Goal: Use online tool/utility: Utilize a website feature to perform a specific function

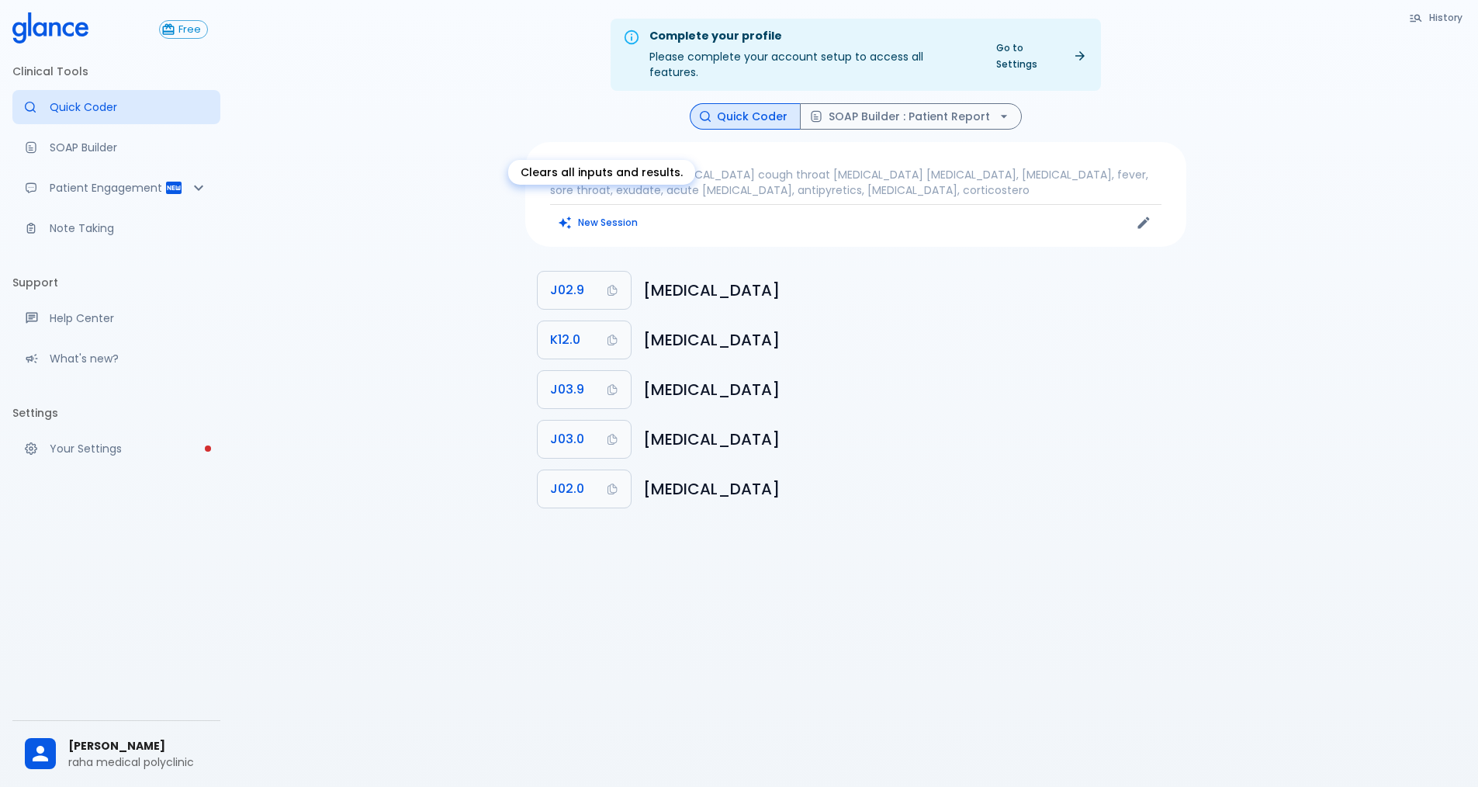
click at [621, 211] on button "New Session" at bounding box center [598, 222] width 97 height 23
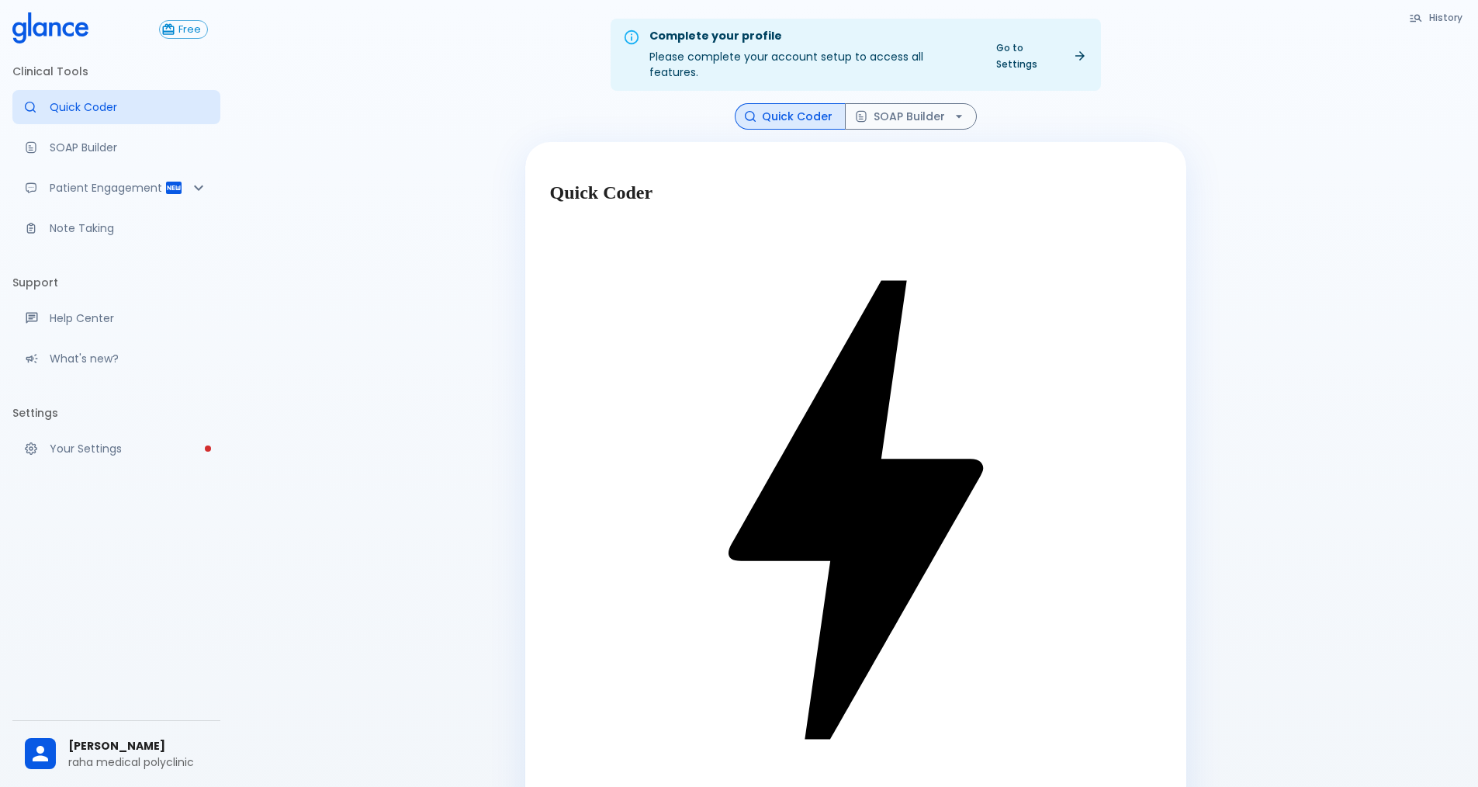
type textarea "2MONTHES AGE GIRL [MEDICAL_DATA]"
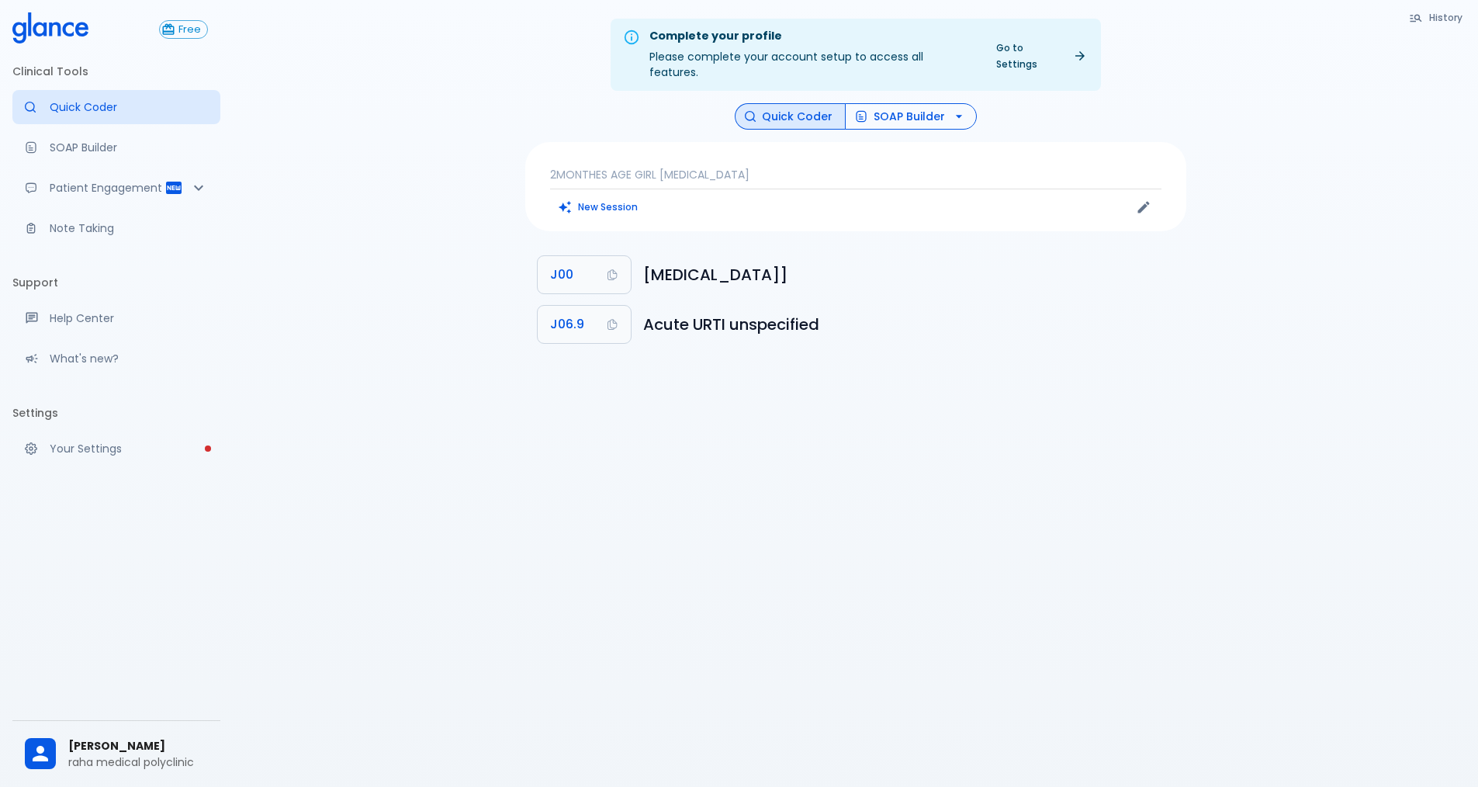
click at [933, 103] on button "SOAP Builder" at bounding box center [911, 116] width 132 height 27
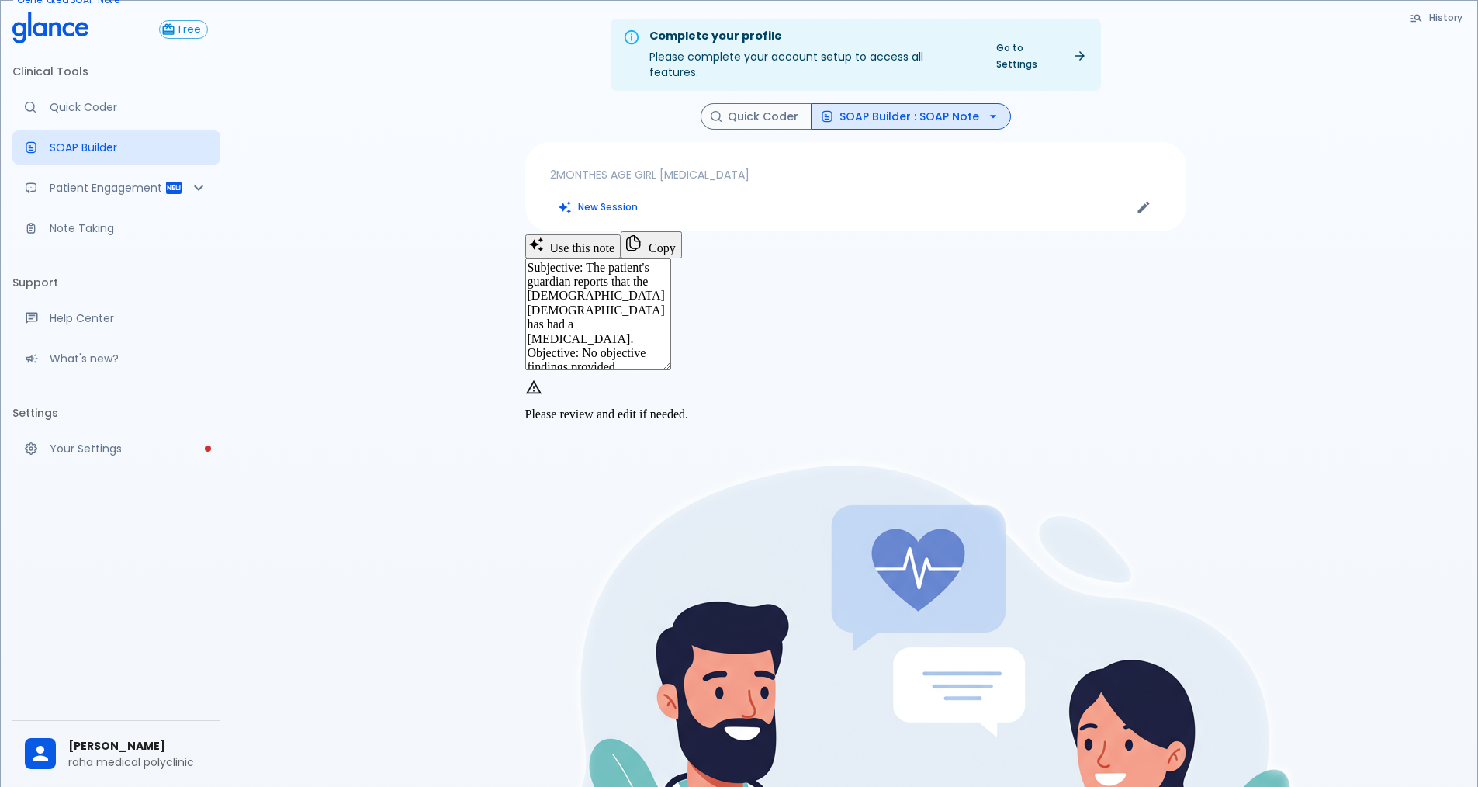
drag, startPoint x: 601, startPoint y: 392, endPoint x: 1023, endPoint y: 423, distance: 422.4
click at [671, 370] on textarea "Subjective: The patient's guardian reports that the [DEMOGRAPHIC_DATA] [DEMOGRA…" at bounding box center [598, 314] width 146 height 112
click at [671, 343] on textarea "Subjective: The patient's guardian reports that the [DEMOGRAPHIC_DATA] [DEMOGRA…" at bounding box center [598, 314] width 146 height 112
drag, startPoint x: 650, startPoint y: 372, endPoint x: 1035, endPoint y: 418, distance: 387.6
click at [671, 370] on textarea "Subjective: The patient's guardian reports that the [DEMOGRAPHIC_DATA] [DEMOGRA…" at bounding box center [598, 314] width 146 height 112
